Goal: Transaction & Acquisition: Purchase product/service

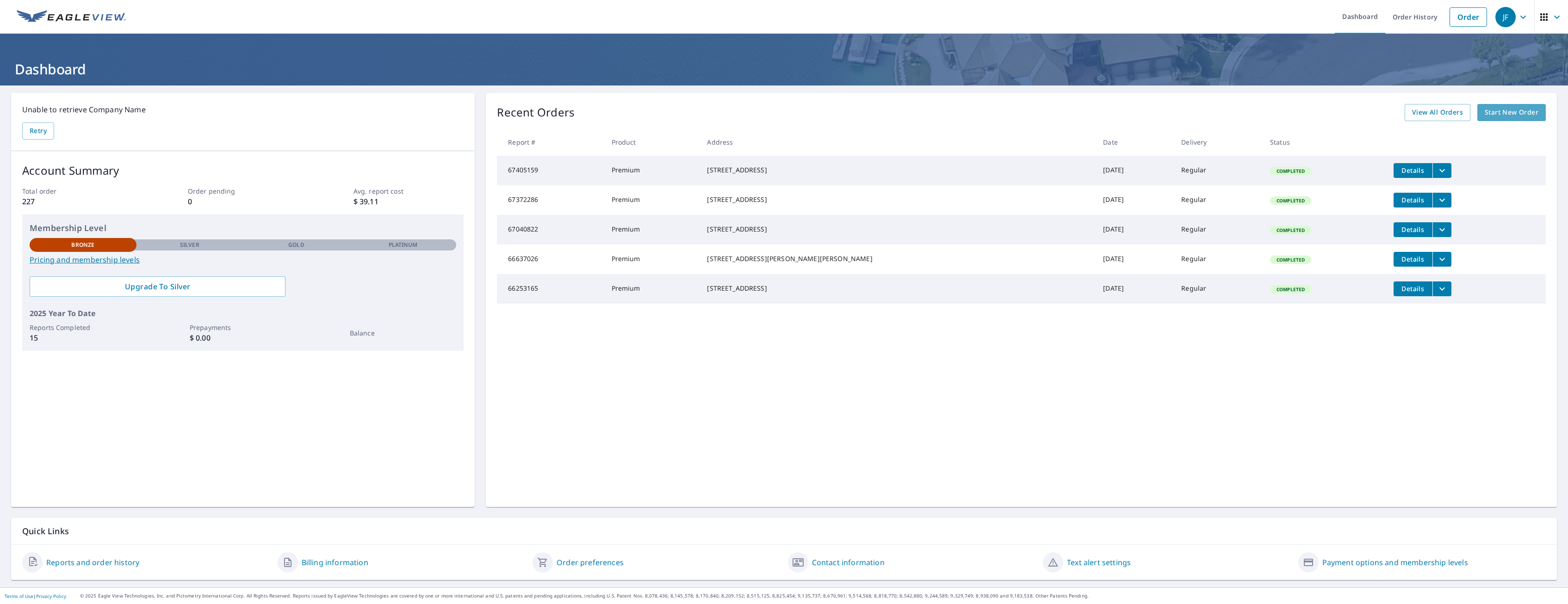
click at [1506, 115] on span "Start New Order" at bounding box center [1511, 113] width 53 height 12
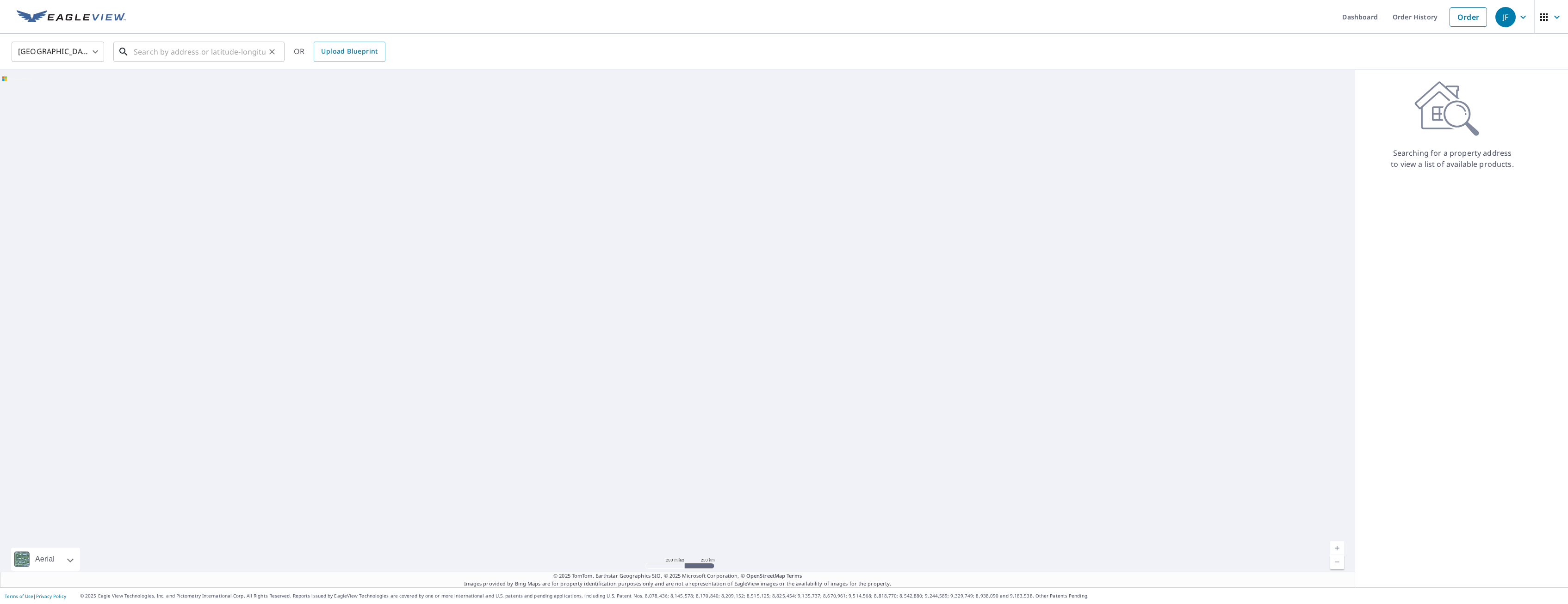
click at [175, 53] on input "text" at bounding box center [200, 52] width 132 height 26
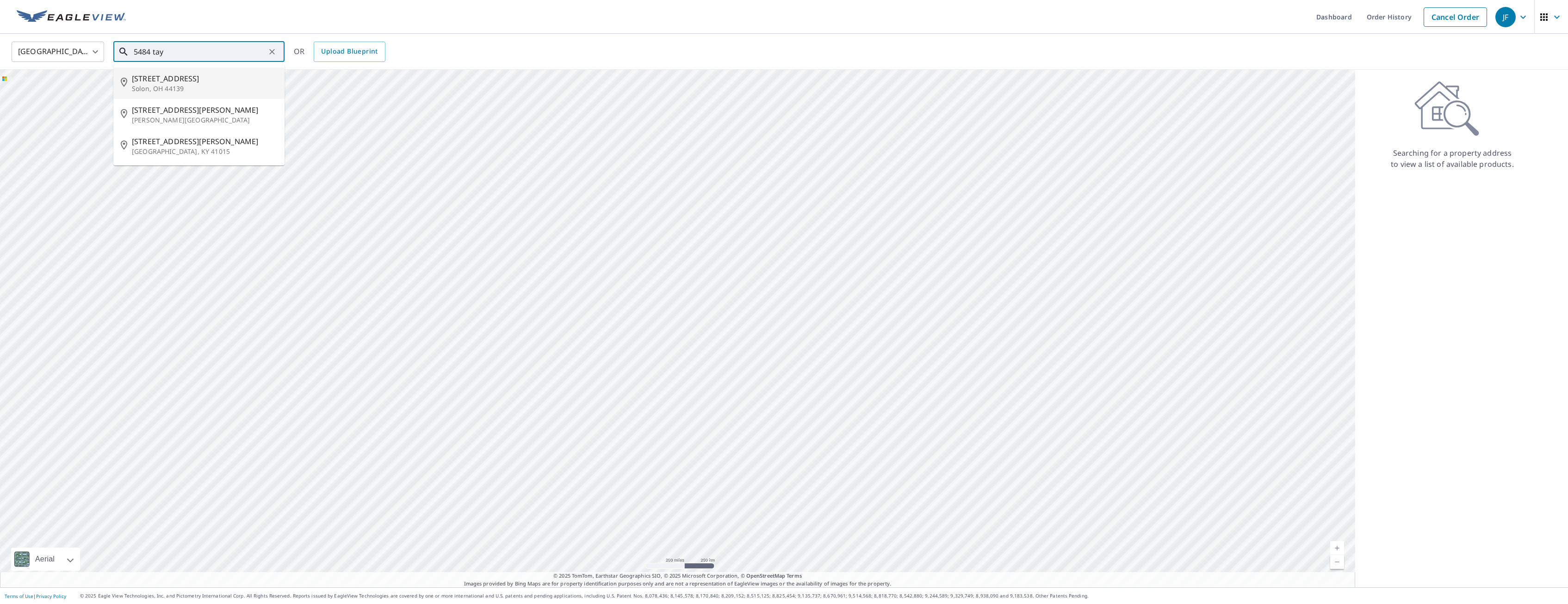
click at [169, 81] on span "[STREET_ADDRESS]" at bounding box center [204, 78] width 145 height 11
type input "[STREET_ADDRESS][PERSON_NAME]"
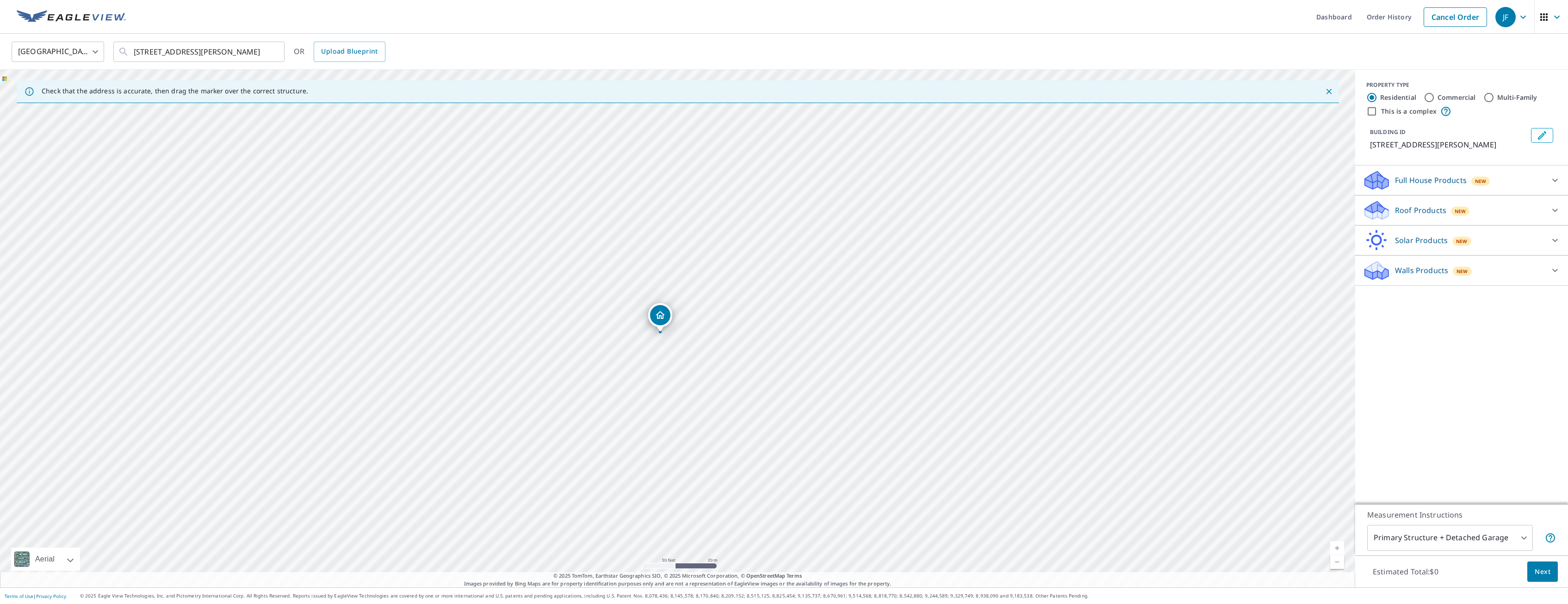
click at [1554, 208] on icon at bounding box center [1555, 210] width 11 height 11
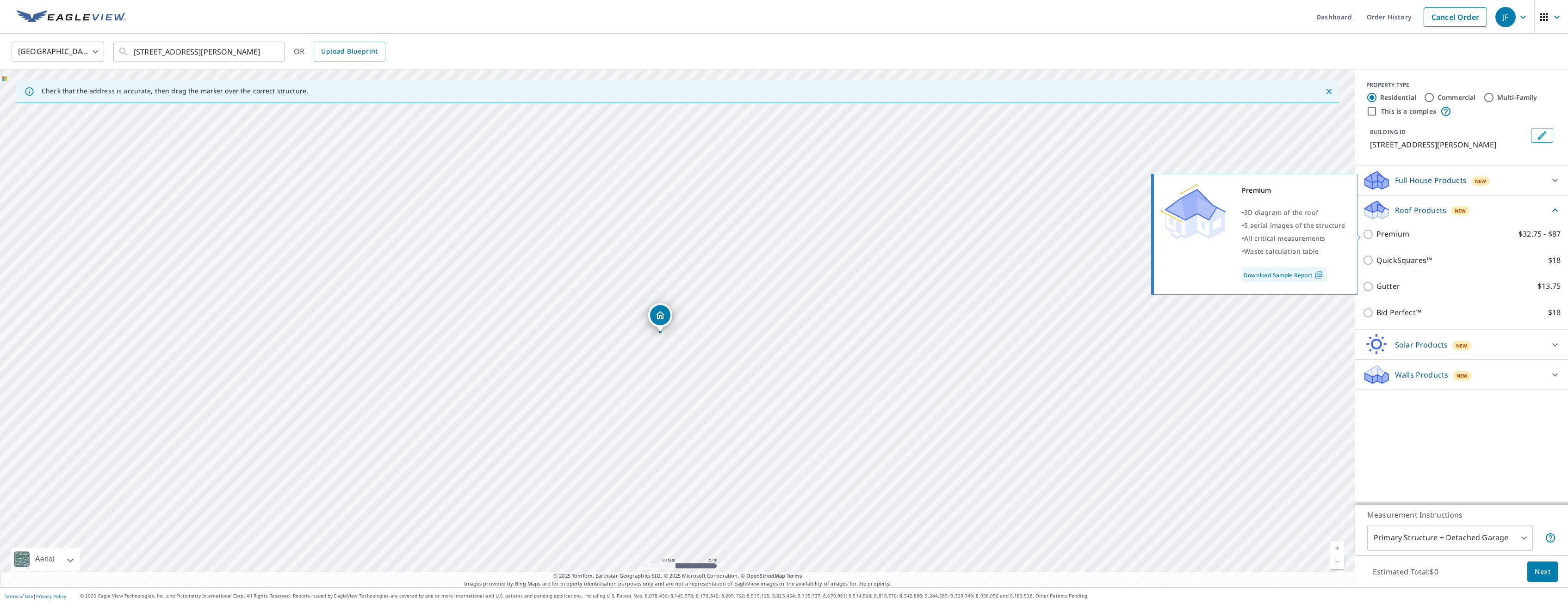
click at [1368, 238] on input "Premium $32.75 - $87" at bounding box center [1369, 234] width 14 height 11
checkbox input "true"
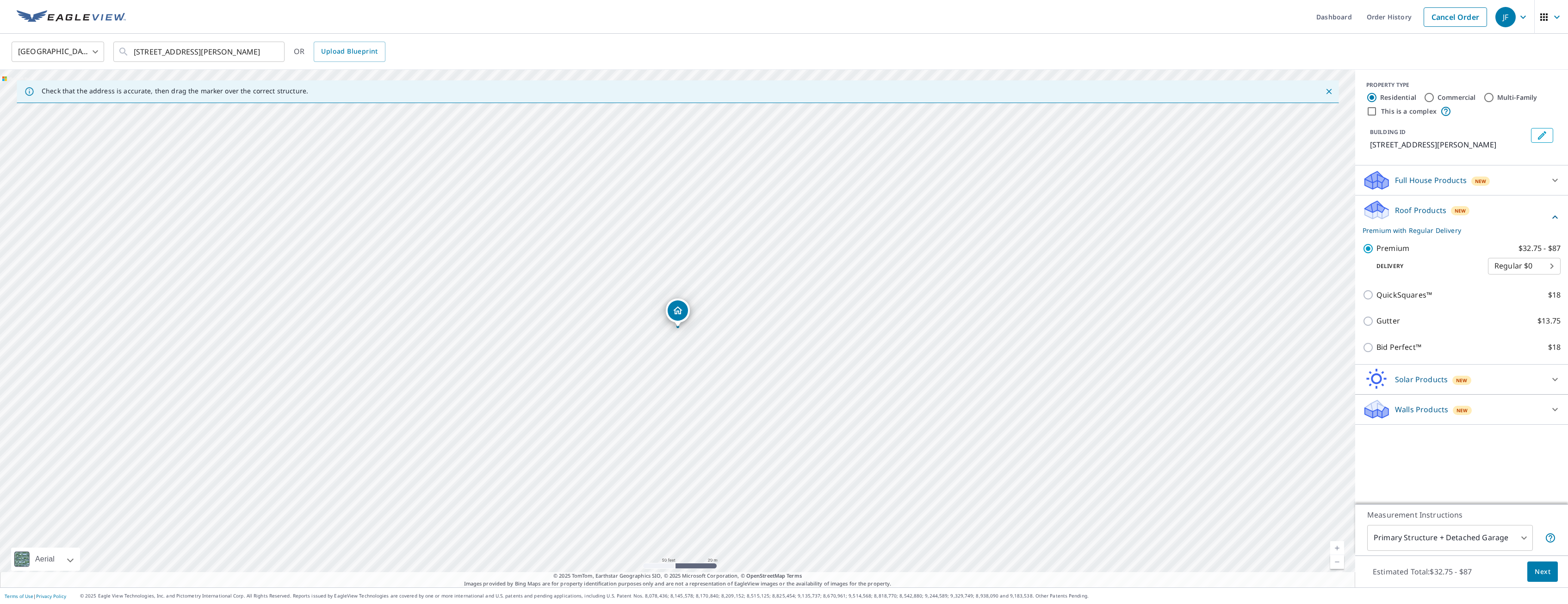
click at [1549, 568] on span "Next" at bounding box center [1543, 573] width 16 height 12
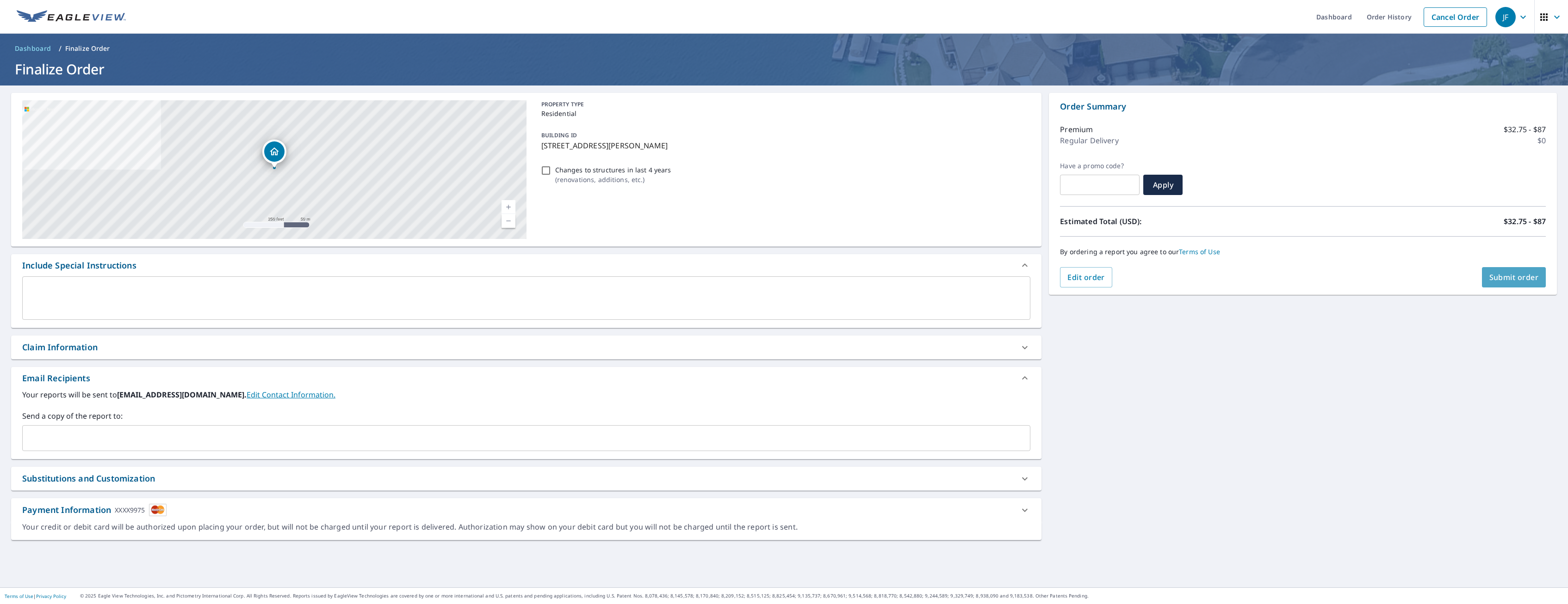
click at [1515, 276] on span "Submit order" at bounding box center [1515, 277] width 49 height 10
